Goal: Information Seeking & Learning: Compare options

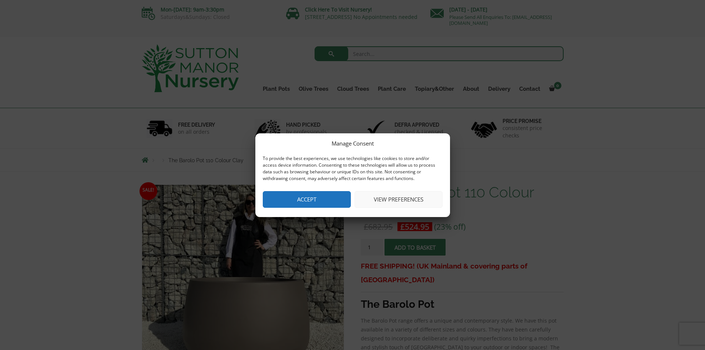
click at [339, 194] on button "Accept" at bounding box center [307, 199] width 88 height 17
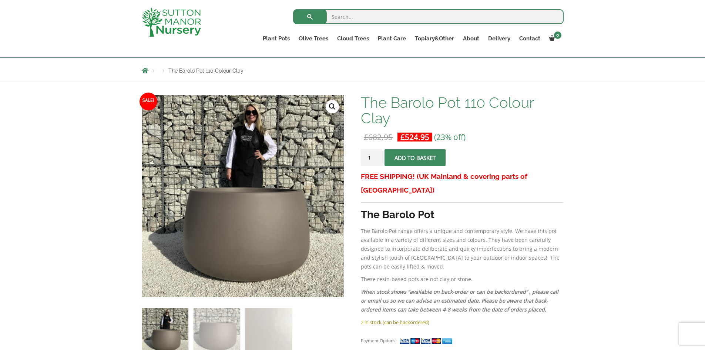
scroll to position [148, 0]
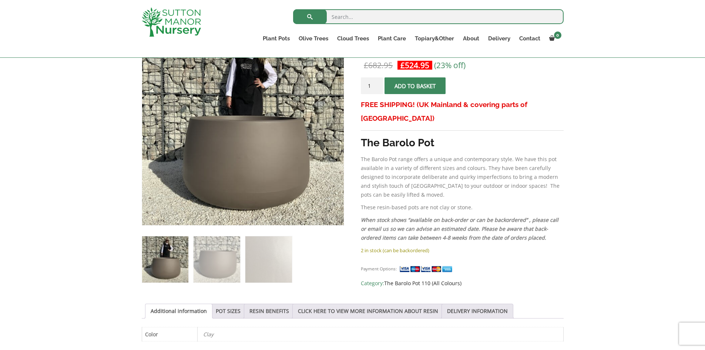
click at [447, 279] on link "The Barolo Pot 110 (All Colours)" at bounding box center [422, 282] width 77 height 7
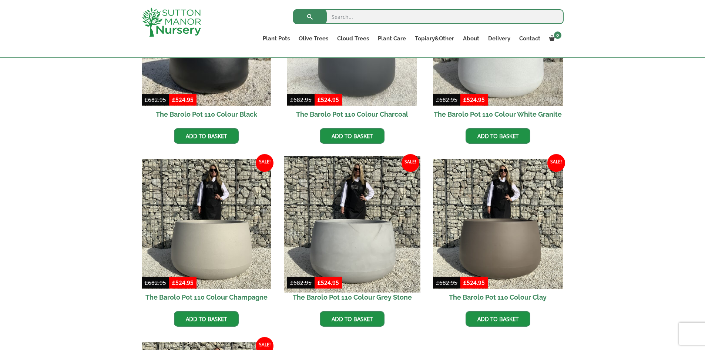
scroll to position [259, 0]
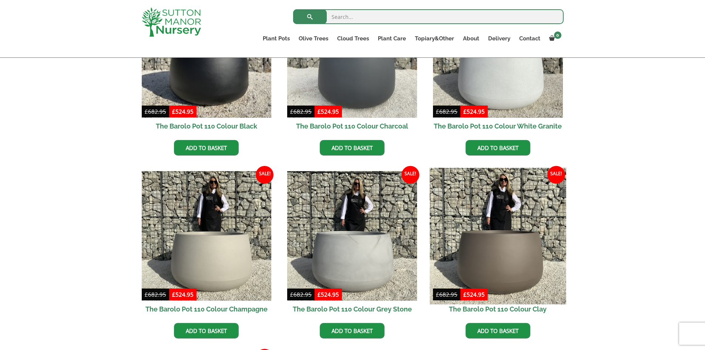
click at [501, 226] on img at bounding box center [498, 236] width 136 height 136
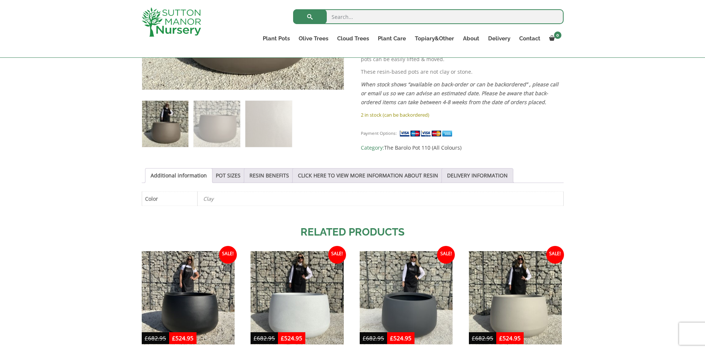
scroll to position [296, 0]
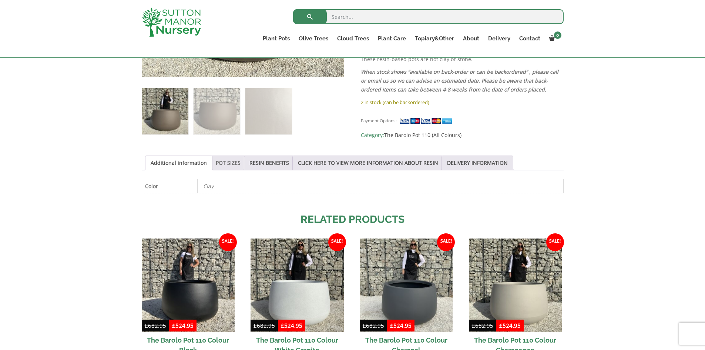
click at [232, 162] on link "POT SIZES" at bounding box center [228, 163] width 25 height 14
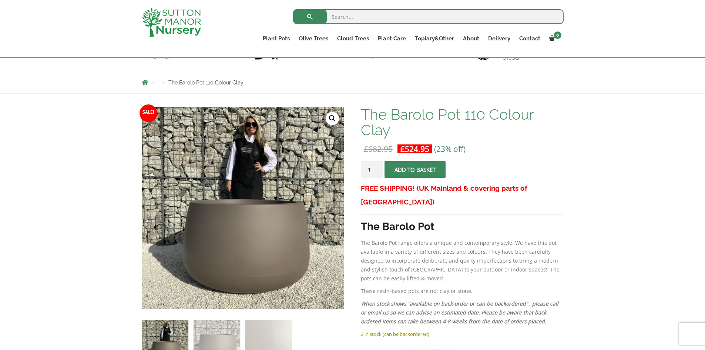
scroll to position [37, 0]
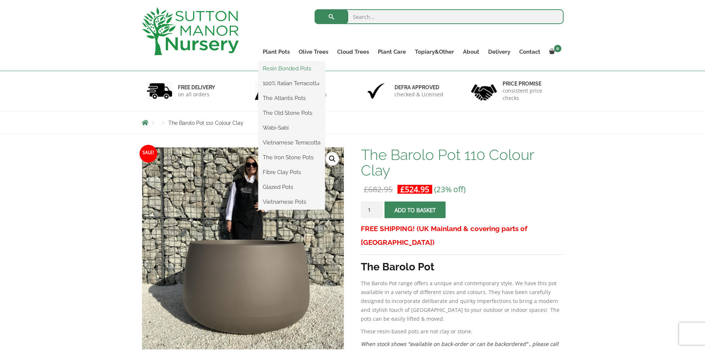
click at [276, 69] on link "Resin Bonded Pots" at bounding box center [291, 68] width 67 height 11
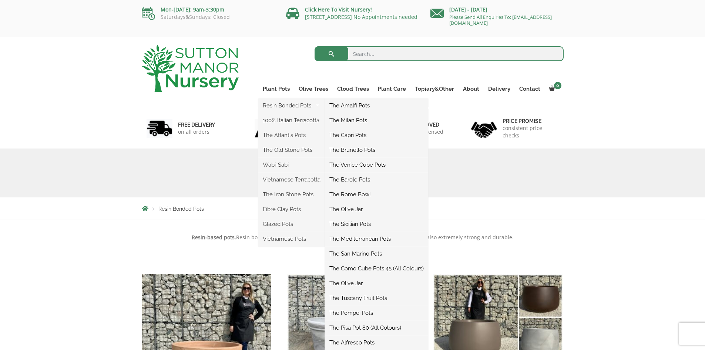
click at [361, 179] on link "The Barolo Pots" at bounding box center [376, 179] width 103 height 11
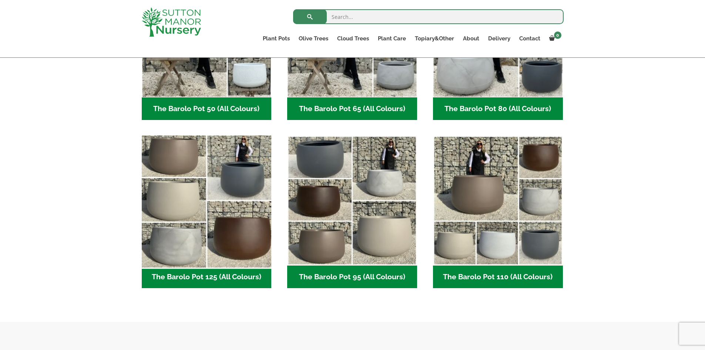
scroll to position [296, 0]
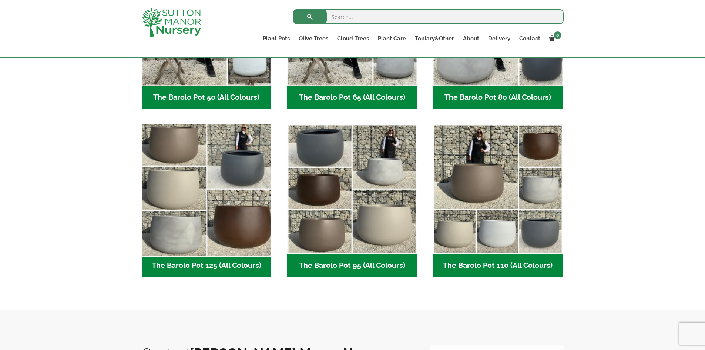
click at [229, 178] on img "Visit product category The Barolo Pot 125 (All Colours)" at bounding box center [206, 189] width 136 height 136
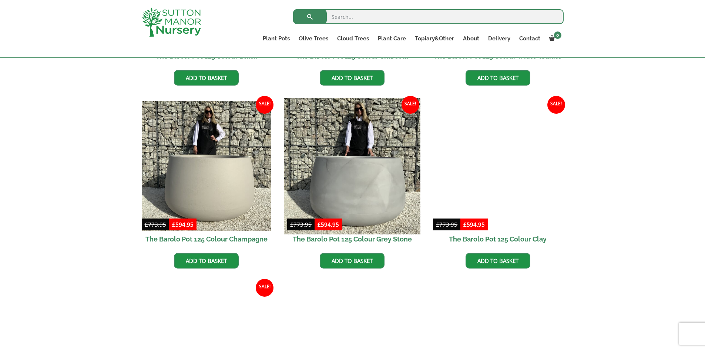
scroll to position [333, 0]
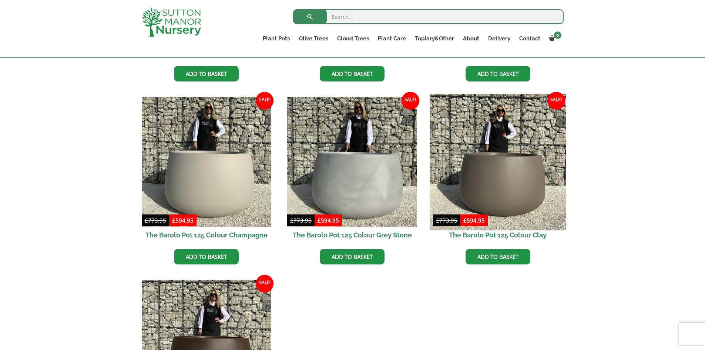
click at [493, 192] on img at bounding box center [498, 162] width 136 height 136
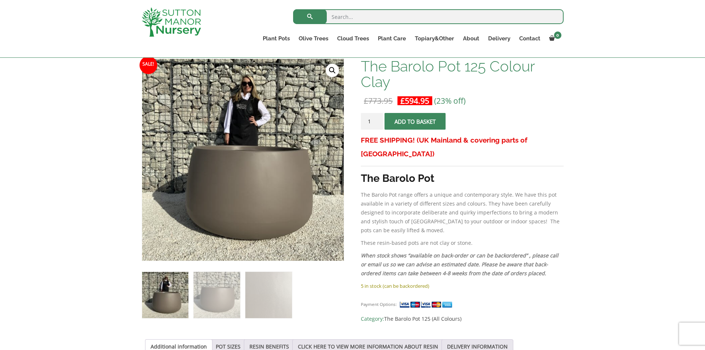
scroll to position [111, 0]
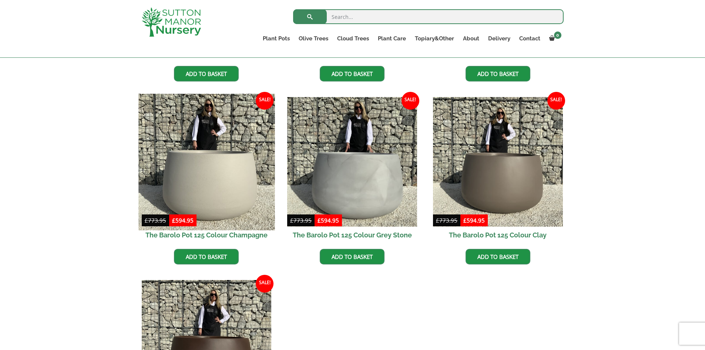
click at [227, 164] on img at bounding box center [206, 162] width 136 height 136
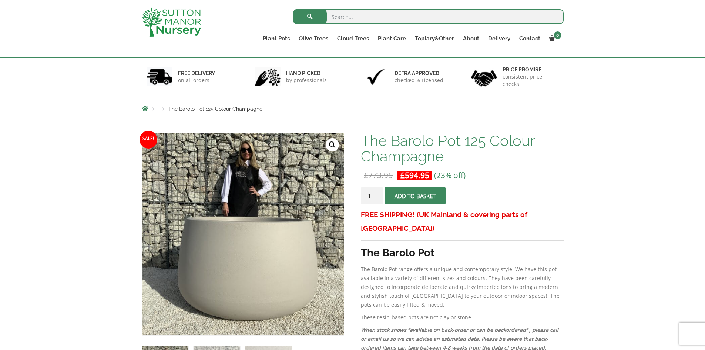
scroll to position [37, 0]
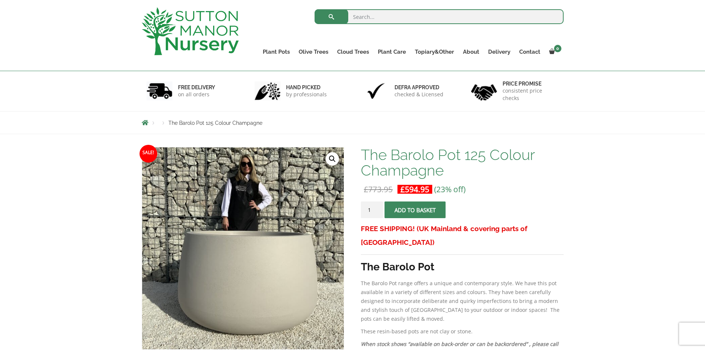
click at [627, 114] on div "Products The Barolo Pot 125 Colour Champagne" at bounding box center [352, 122] width 705 height 23
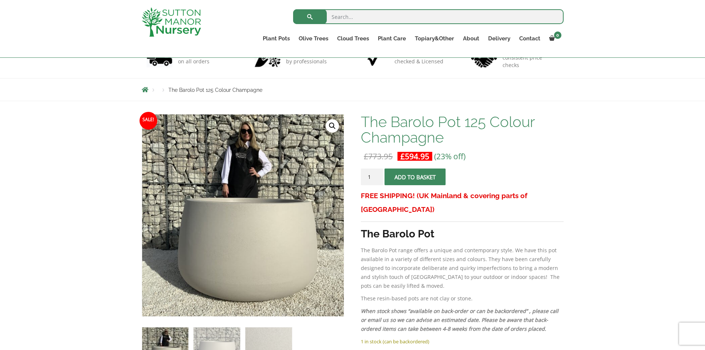
scroll to position [74, 0]
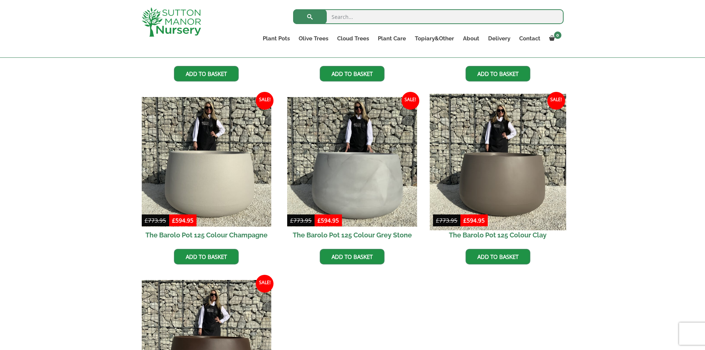
click at [474, 179] on img at bounding box center [498, 162] width 136 height 136
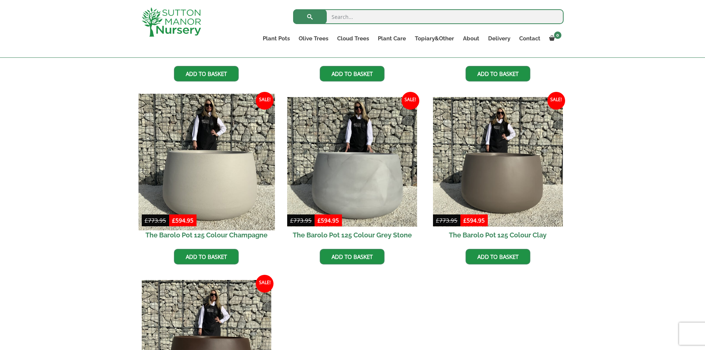
scroll to position [333, 0]
click at [198, 164] on img at bounding box center [206, 162] width 136 height 136
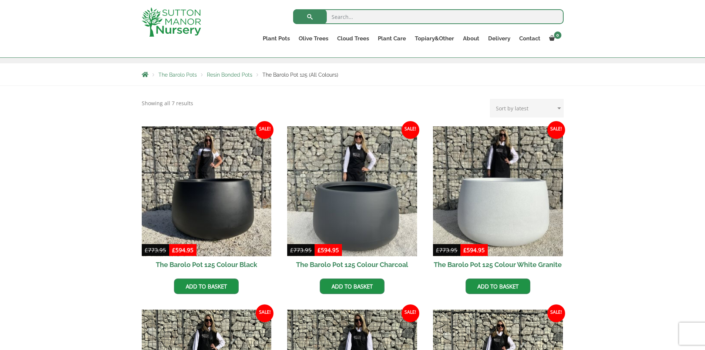
scroll to position [111, 0]
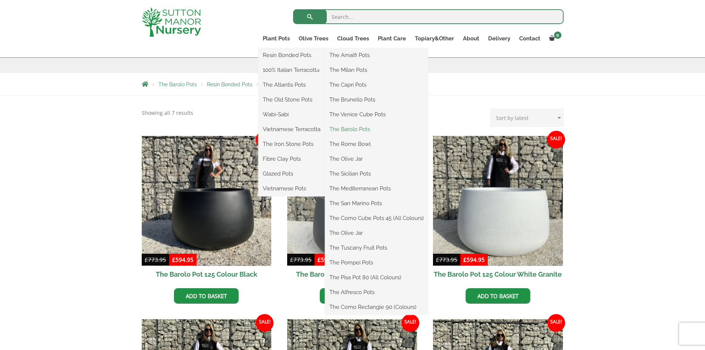
click at [352, 130] on link "The Barolo Pots" at bounding box center [376, 129] width 103 height 11
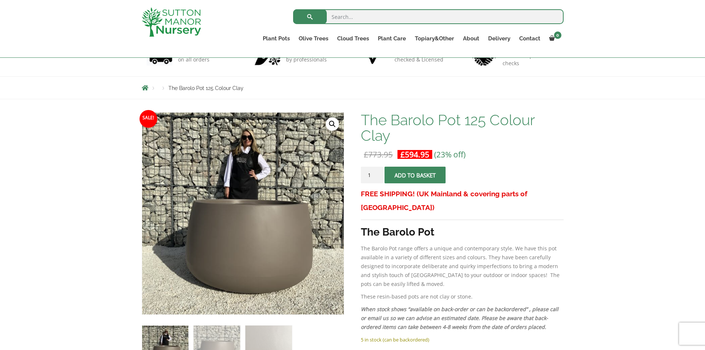
scroll to position [185, 0]
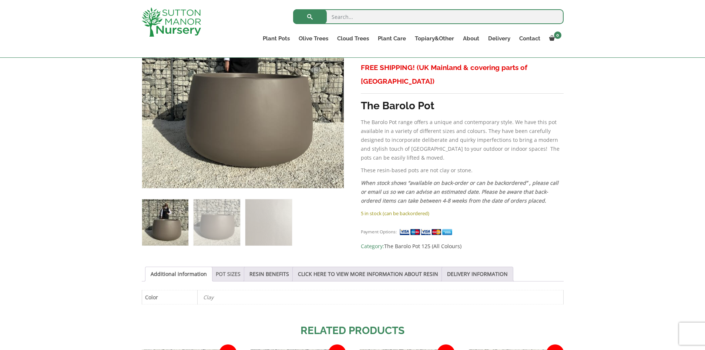
click at [224, 272] on link "POT SIZES" at bounding box center [228, 274] width 25 height 14
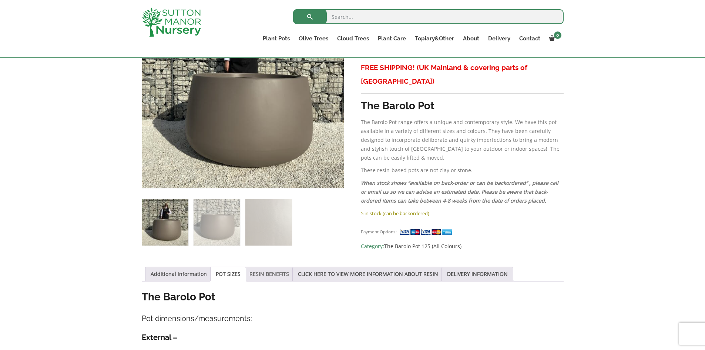
click at [264, 272] on link "RESIN BENEFITS" at bounding box center [269, 274] width 40 height 14
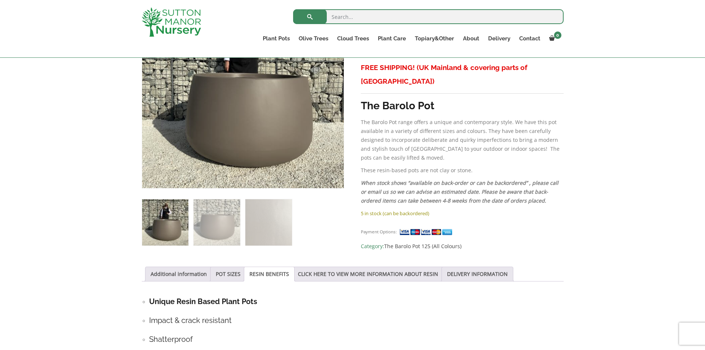
scroll to position [0, 0]
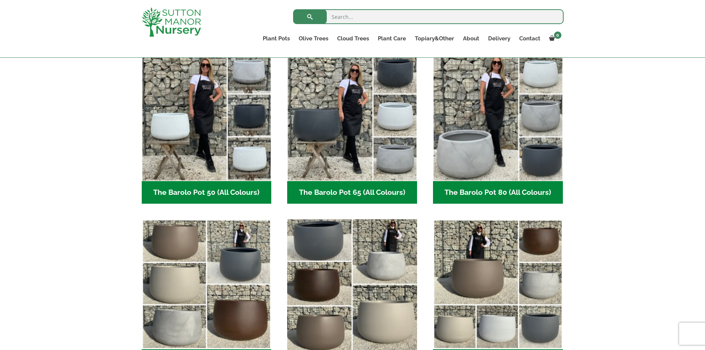
scroll to position [296, 0]
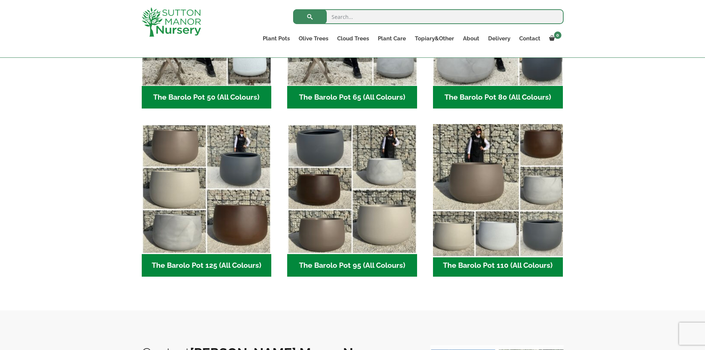
click at [468, 202] on img "Visit product category The Barolo Pot 110 (All Colours)" at bounding box center [498, 189] width 136 height 136
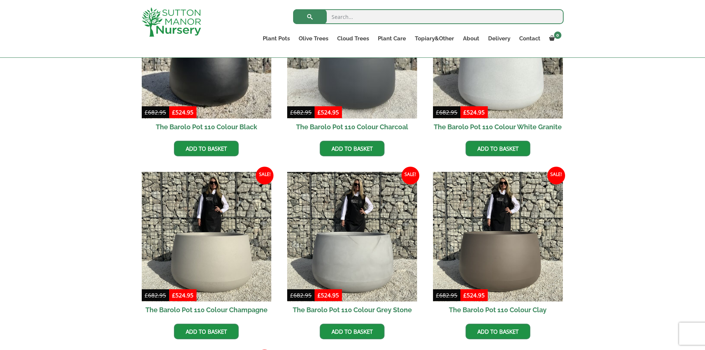
scroll to position [296, 0]
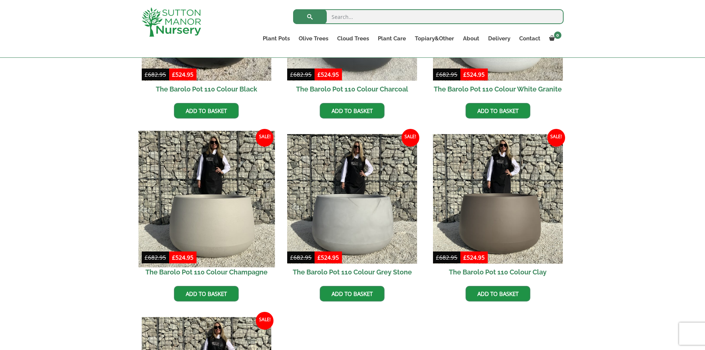
click at [240, 189] on img at bounding box center [206, 199] width 136 height 136
